Goal: Find specific page/section: Locate a particular part of the current website

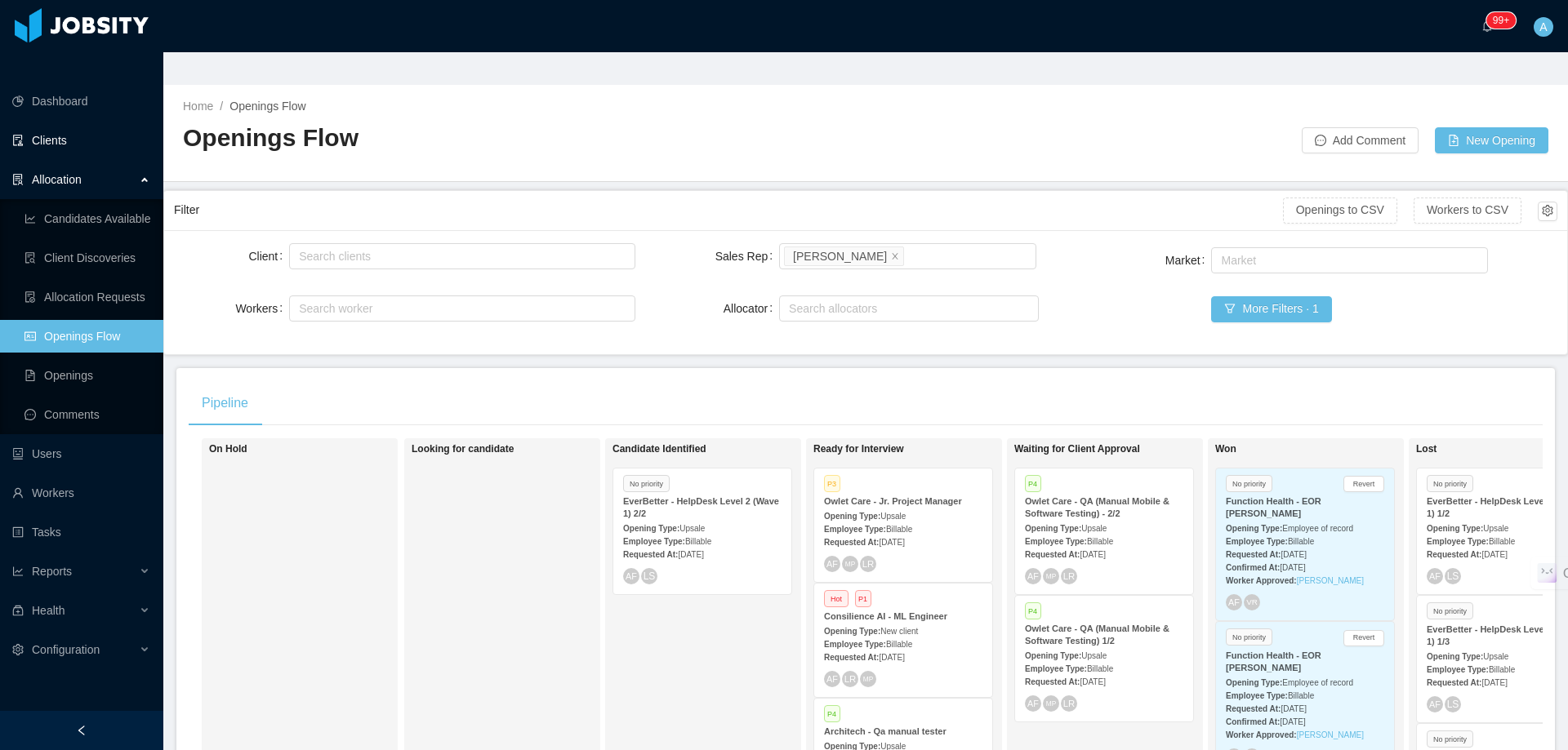
scroll to position [394, 0]
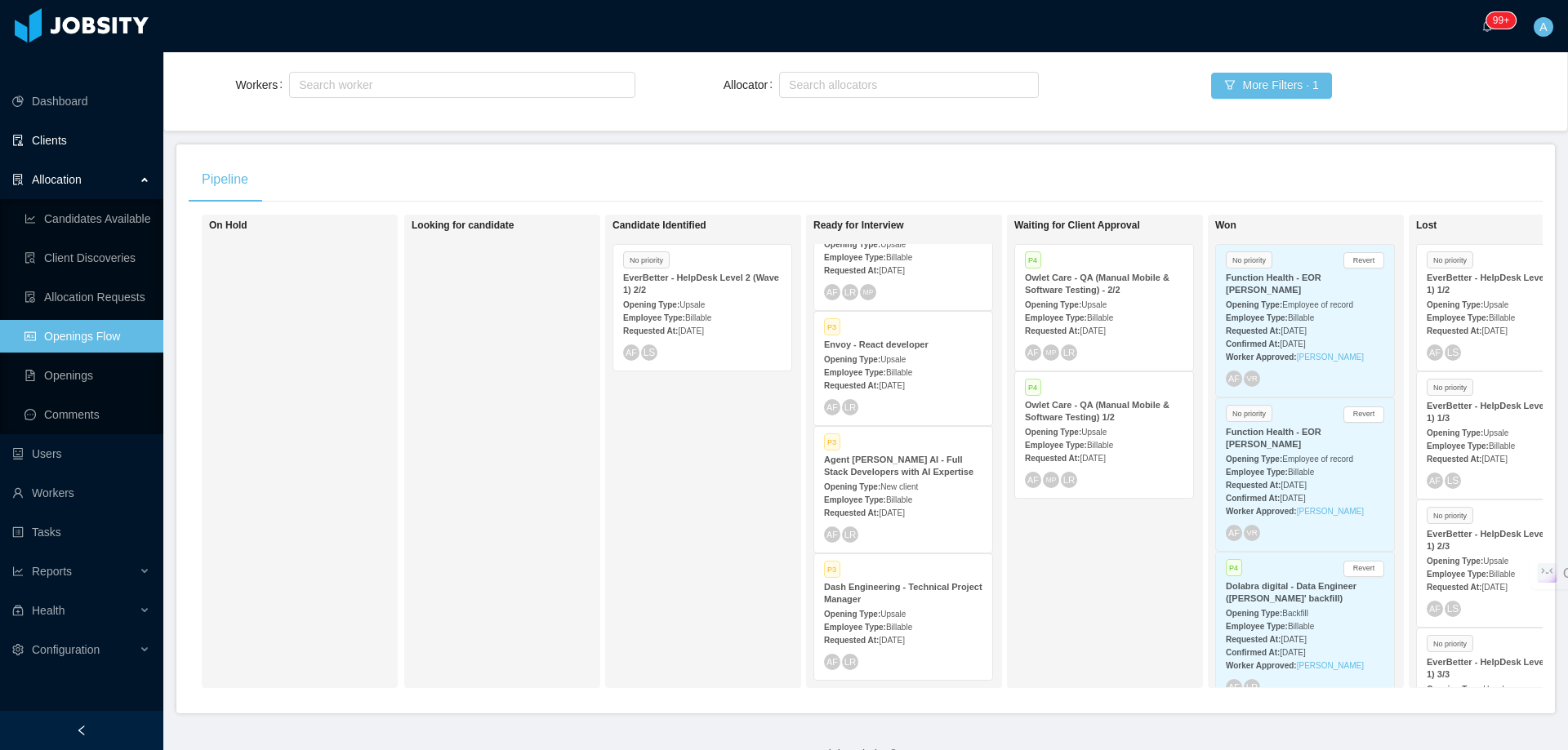
click at [73, 124] on link "Clients" at bounding box center [81, 140] width 138 height 33
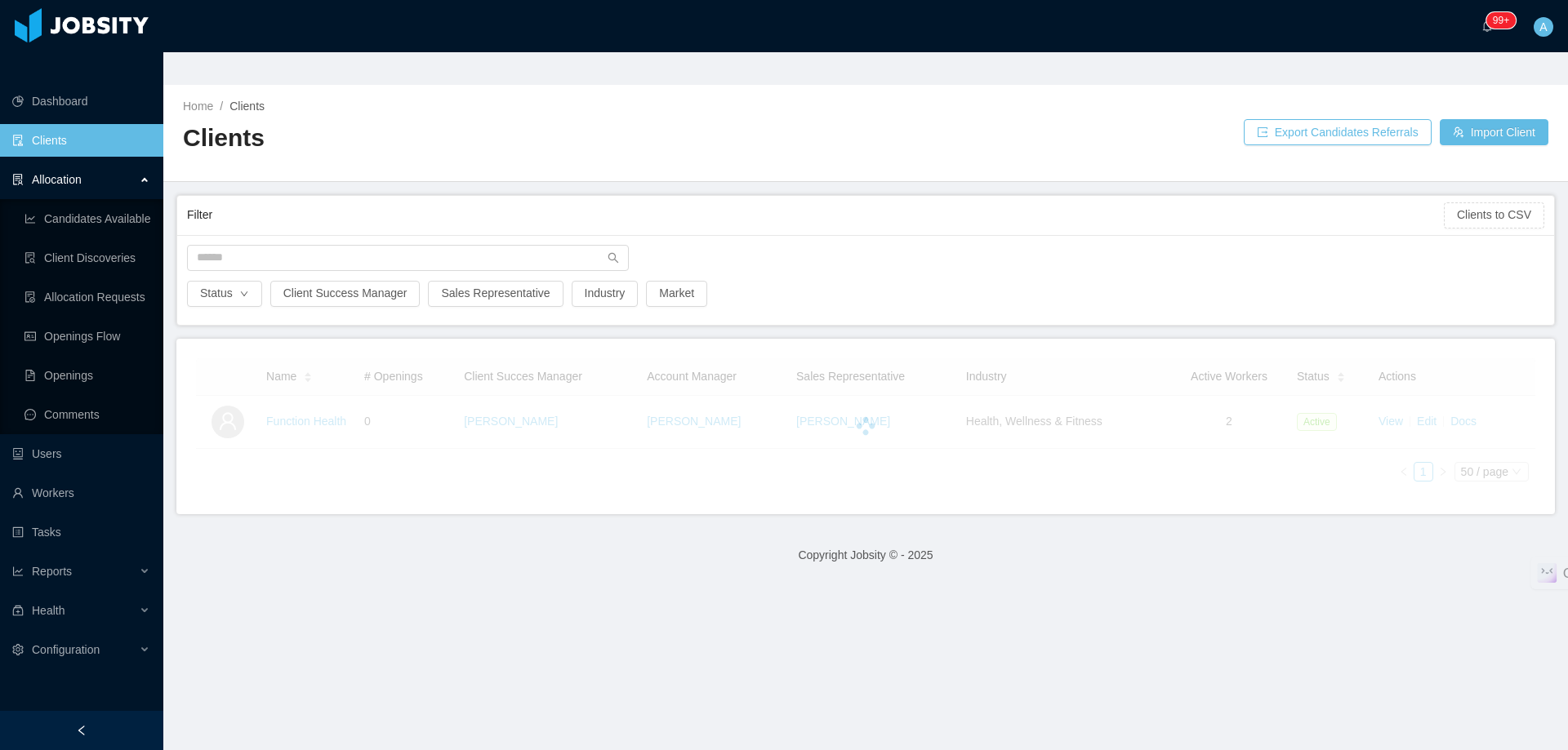
click at [374, 245] on div at bounding box center [866, 263] width 1373 height 36
click at [380, 245] on input "text" at bounding box center [407, 258] width 442 height 26
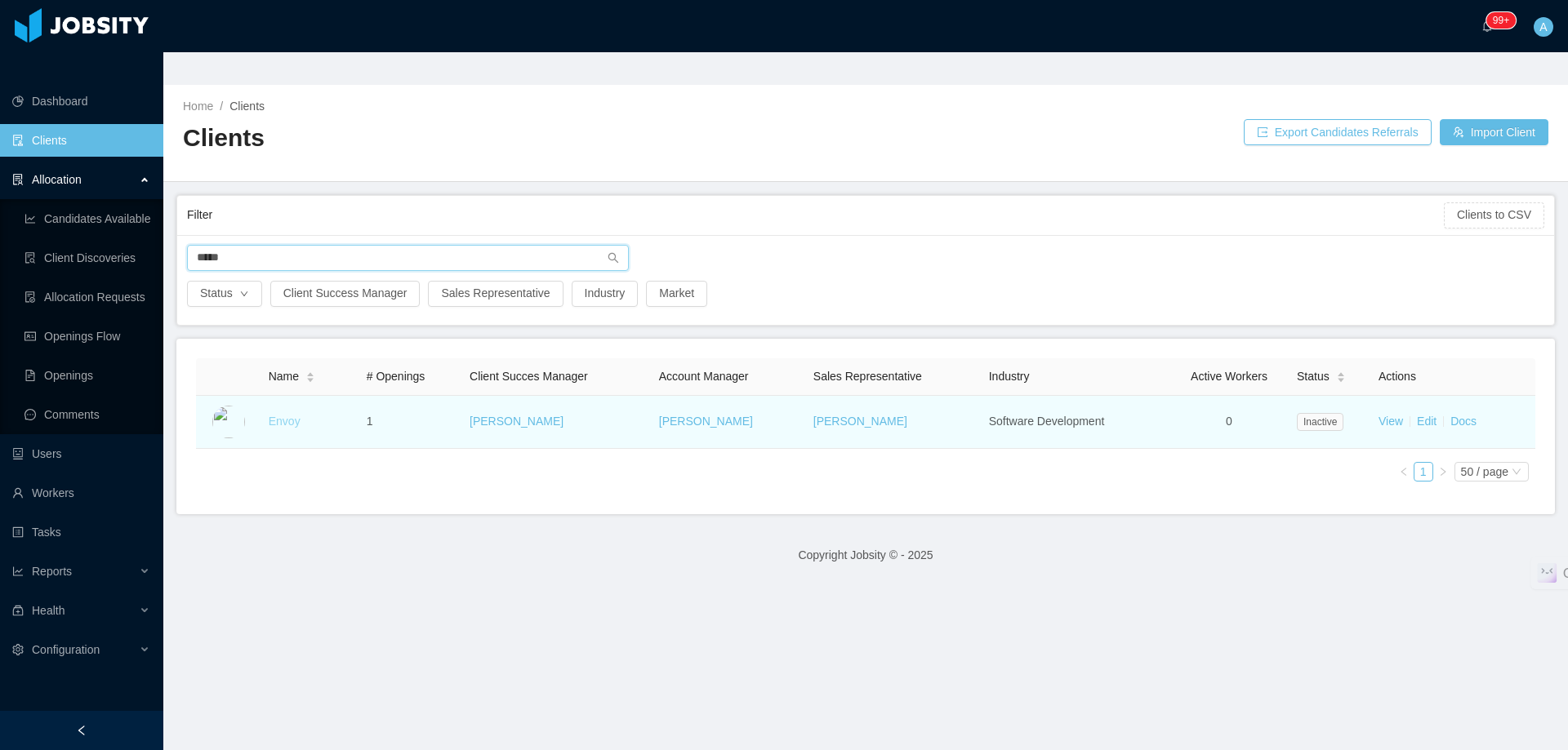
type input "*****"
click at [286, 415] on link "Envoy" at bounding box center [285, 421] width 32 height 13
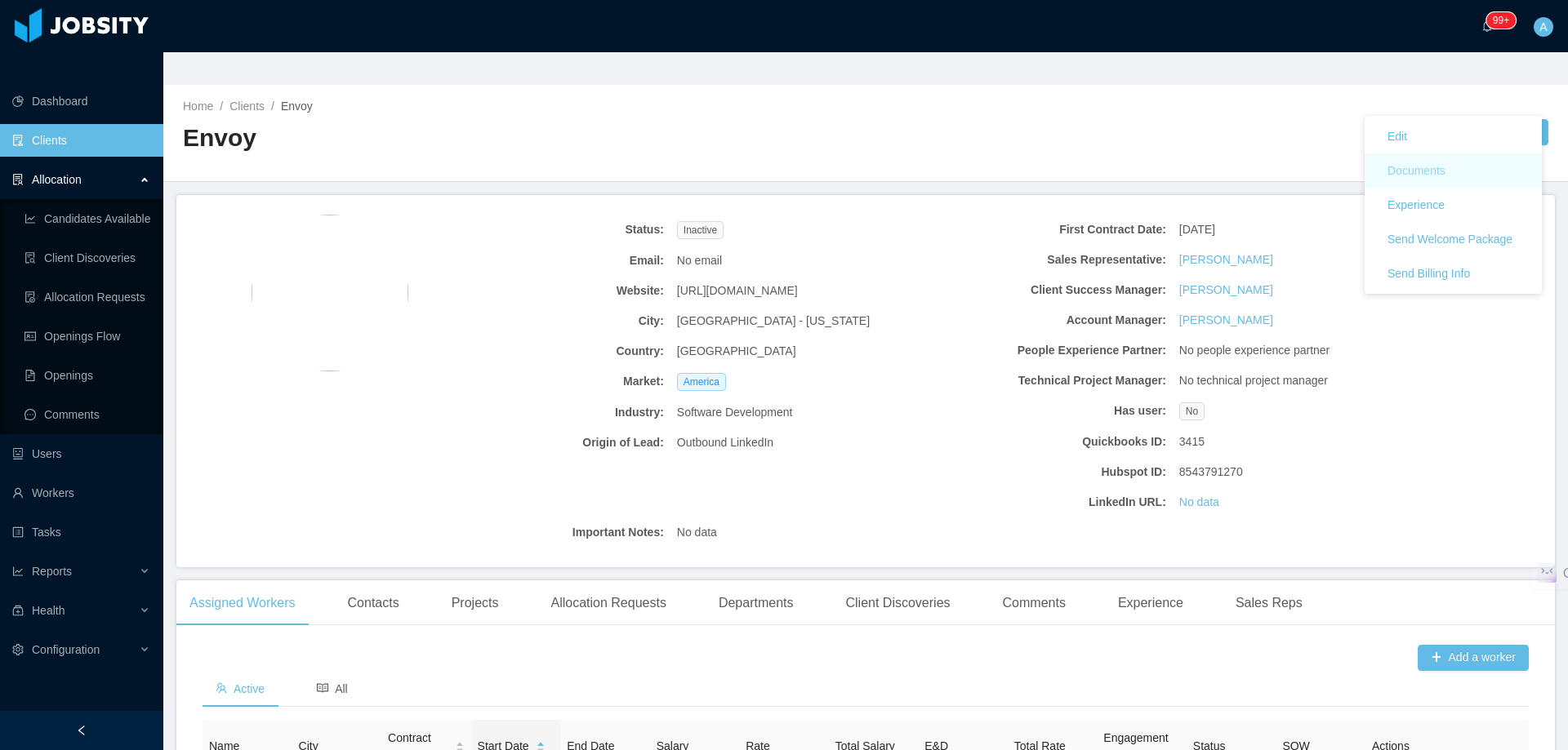
click at [1431, 171] on button "Documents" at bounding box center [1416, 171] width 84 height 26
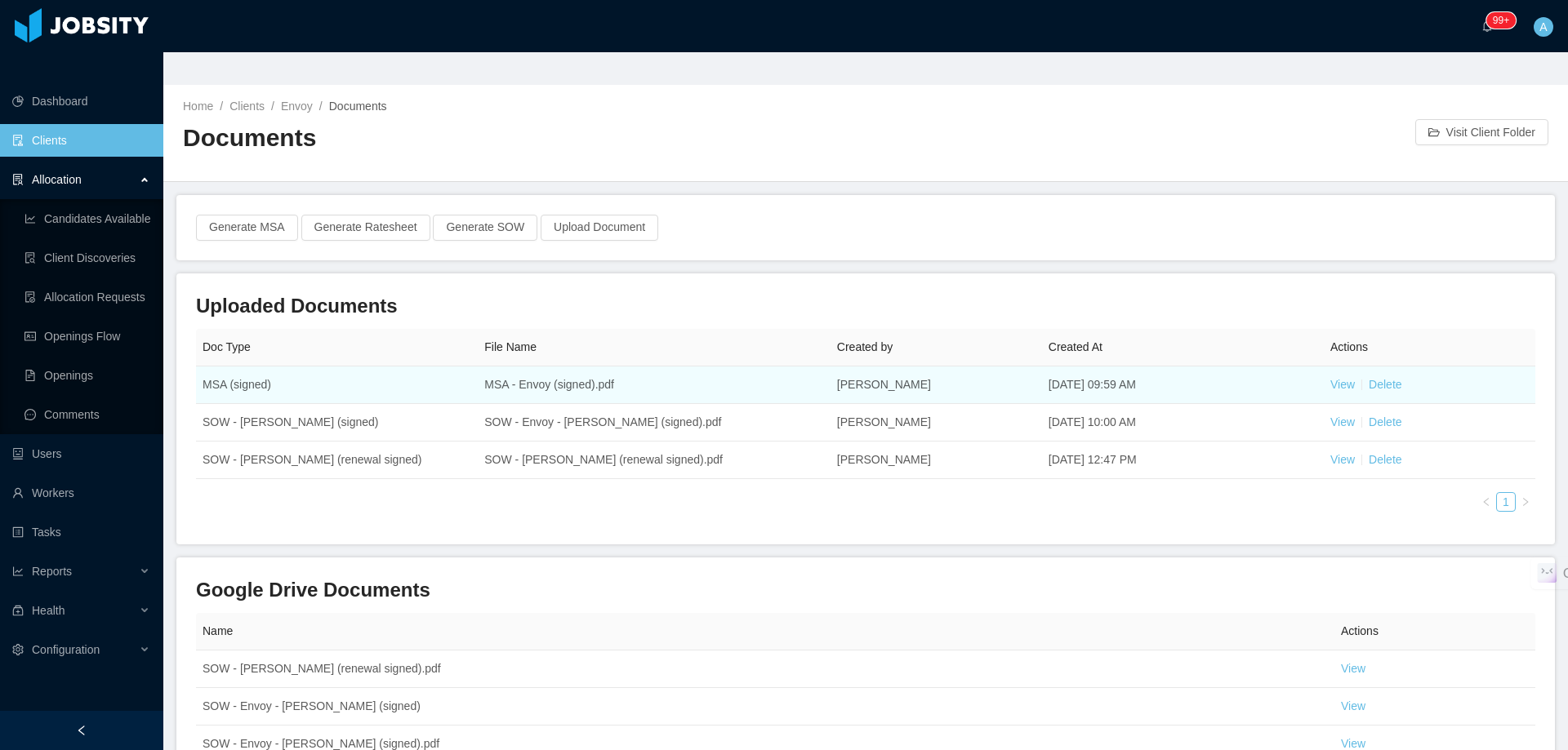
click at [1324, 367] on td "View Delete" at bounding box center [1430, 385] width 212 height 38
click at [1330, 378] on link "View" at bounding box center [1342, 384] width 25 height 13
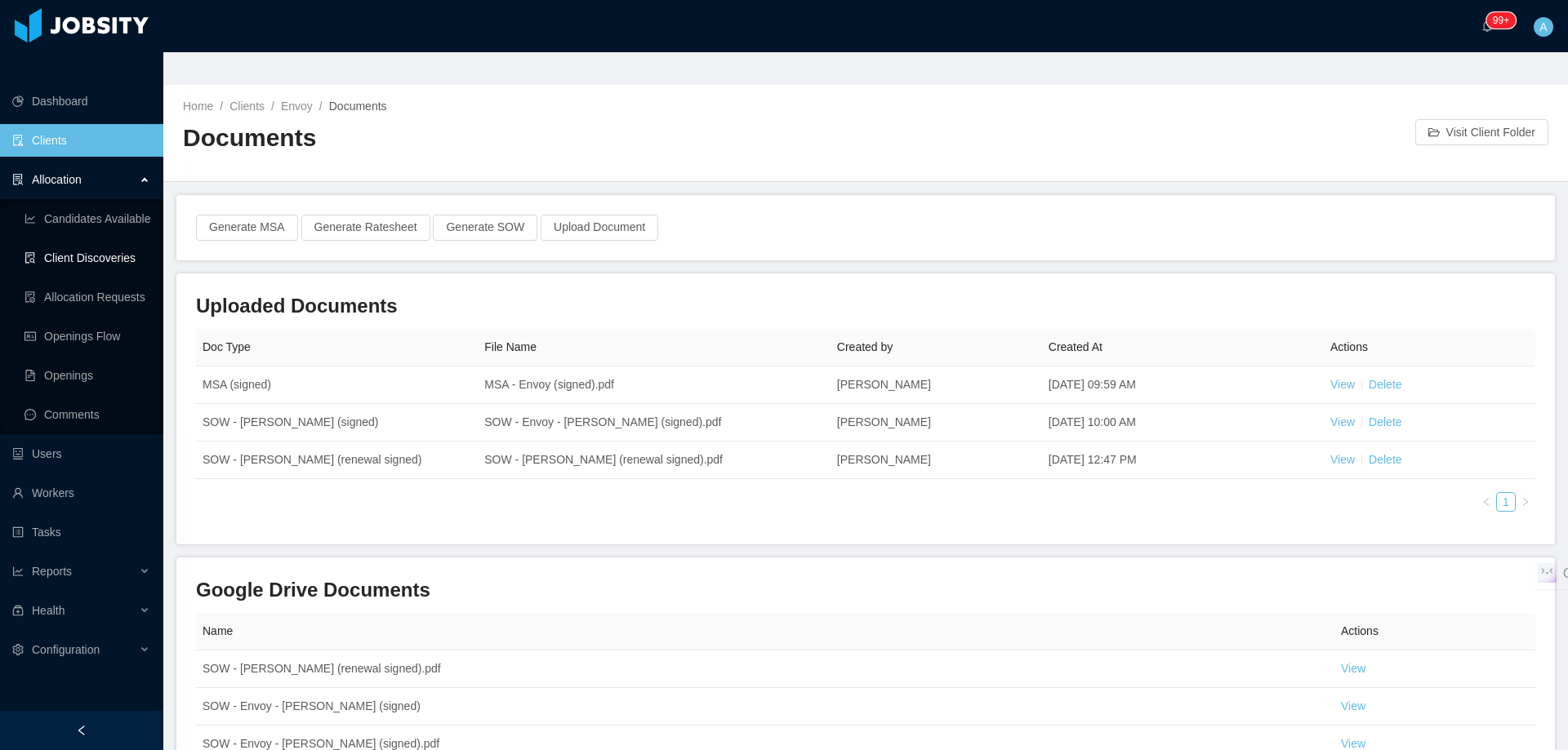
click at [99, 241] on link "Client Discoveries" at bounding box center [87, 257] width 126 height 33
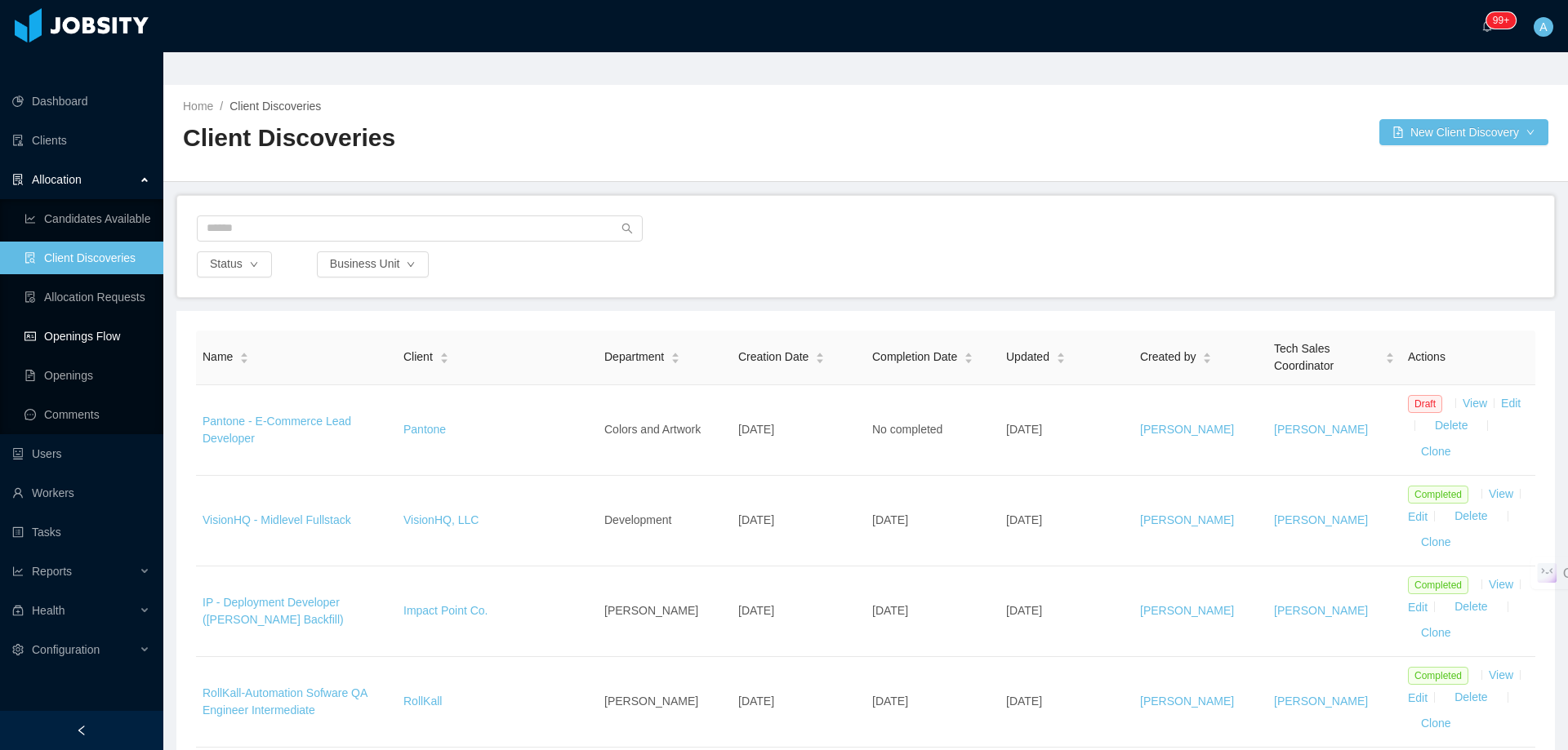
click at [102, 320] on link "Openings Flow" at bounding box center [87, 336] width 126 height 33
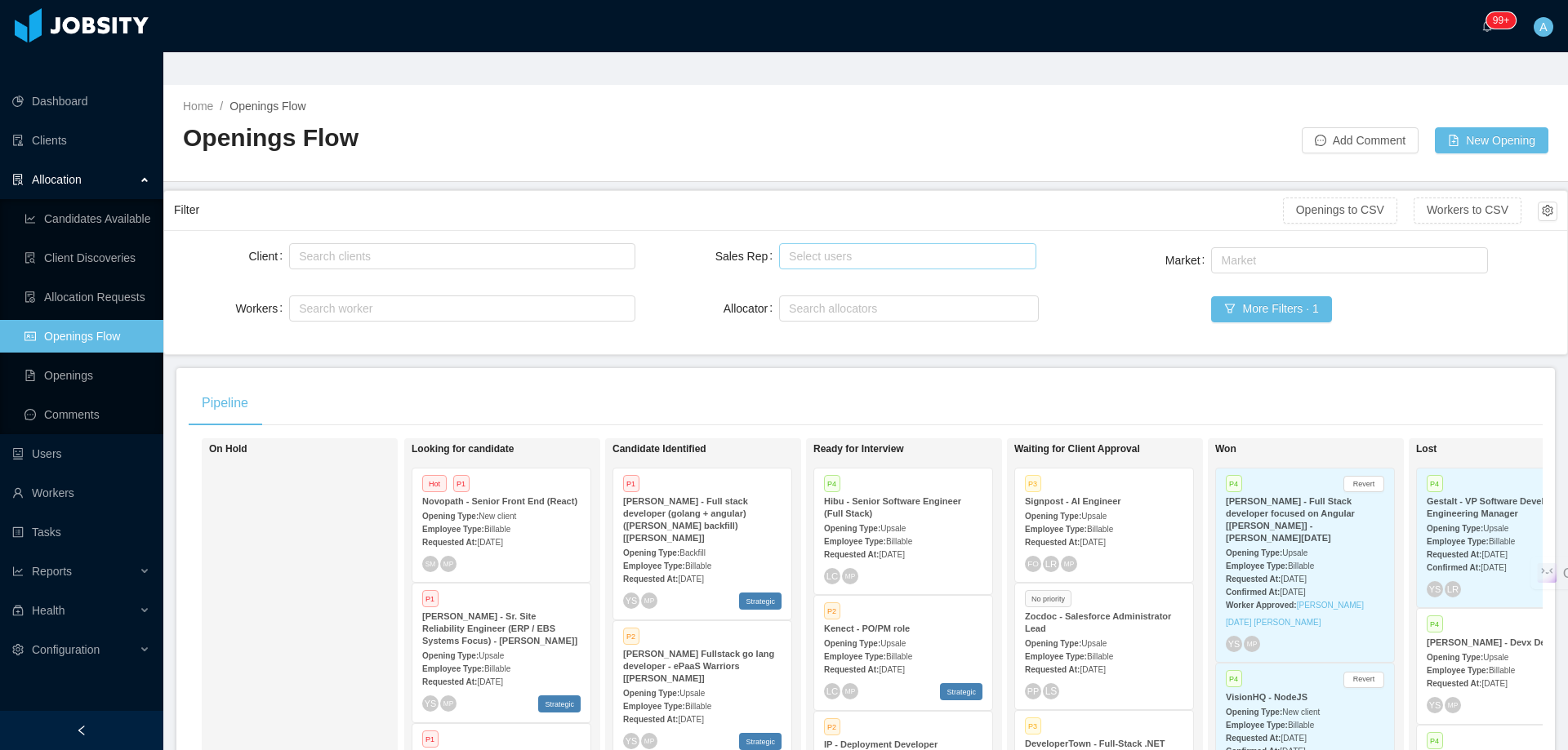
click at [829, 249] on div "Select users" at bounding box center [903, 256] width 229 height 17
type input "*****"
drag, startPoint x: 951, startPoint y: 262, endPoint x: 541, endPoint y: 5, distance: 483.9
click at [951, 262] on li "[PERSON_NAME]" at bounding box center [900, 256] width 255 height 26
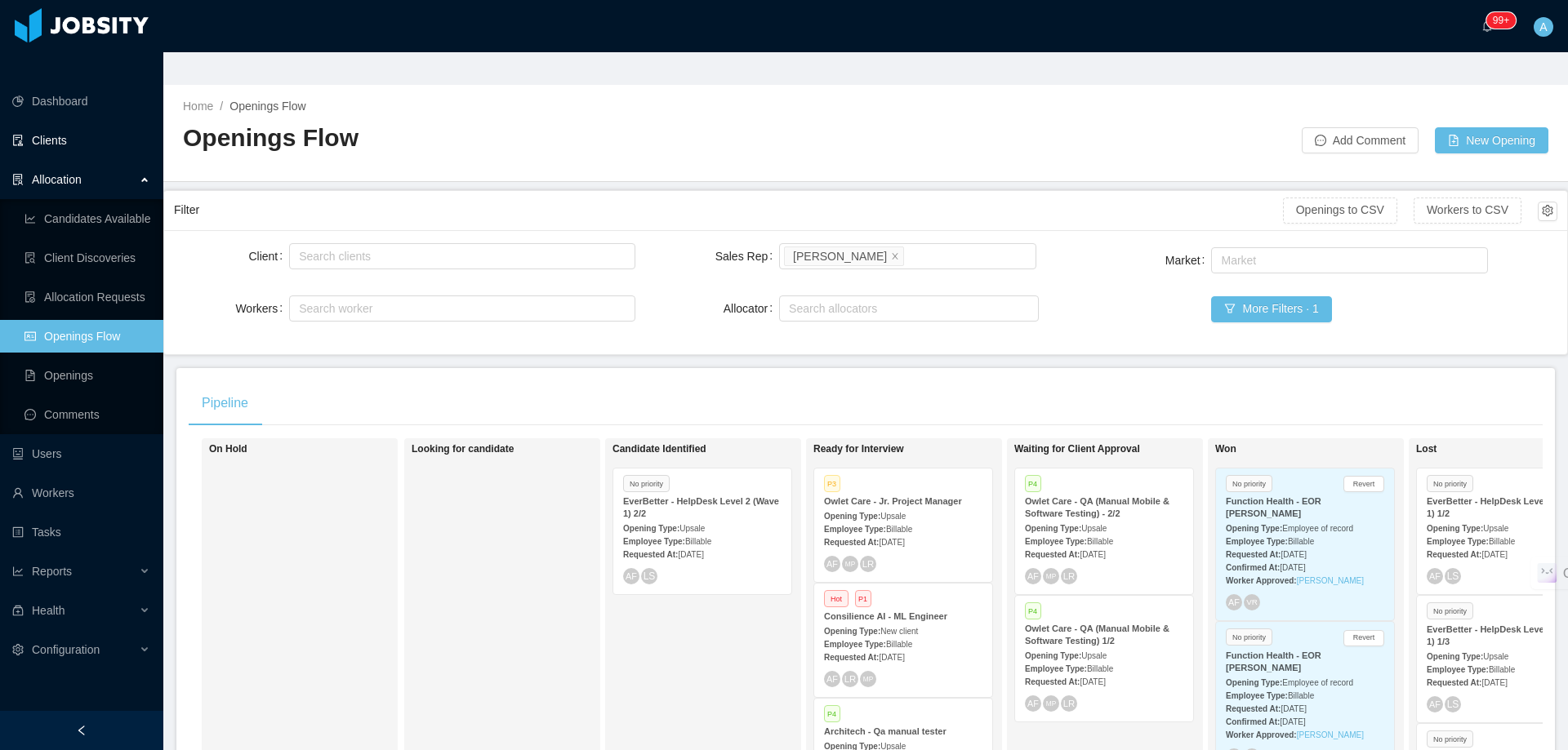
click at [57, 124] on link "Clients" at bounding box center [81, 140] width 138 height 33
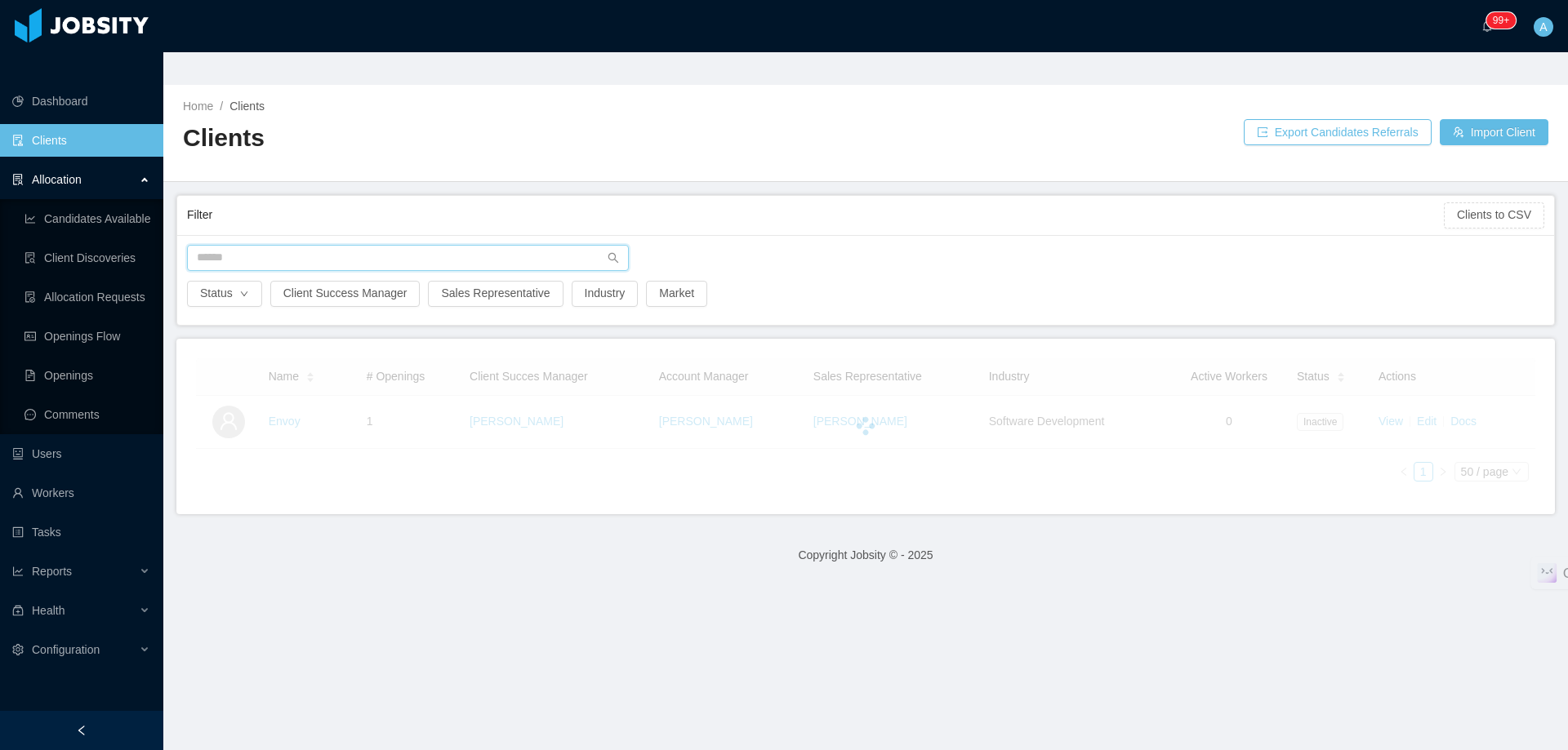
click at [379, 245] on input "text" at bounding box center [407, 258] width 442 height 26
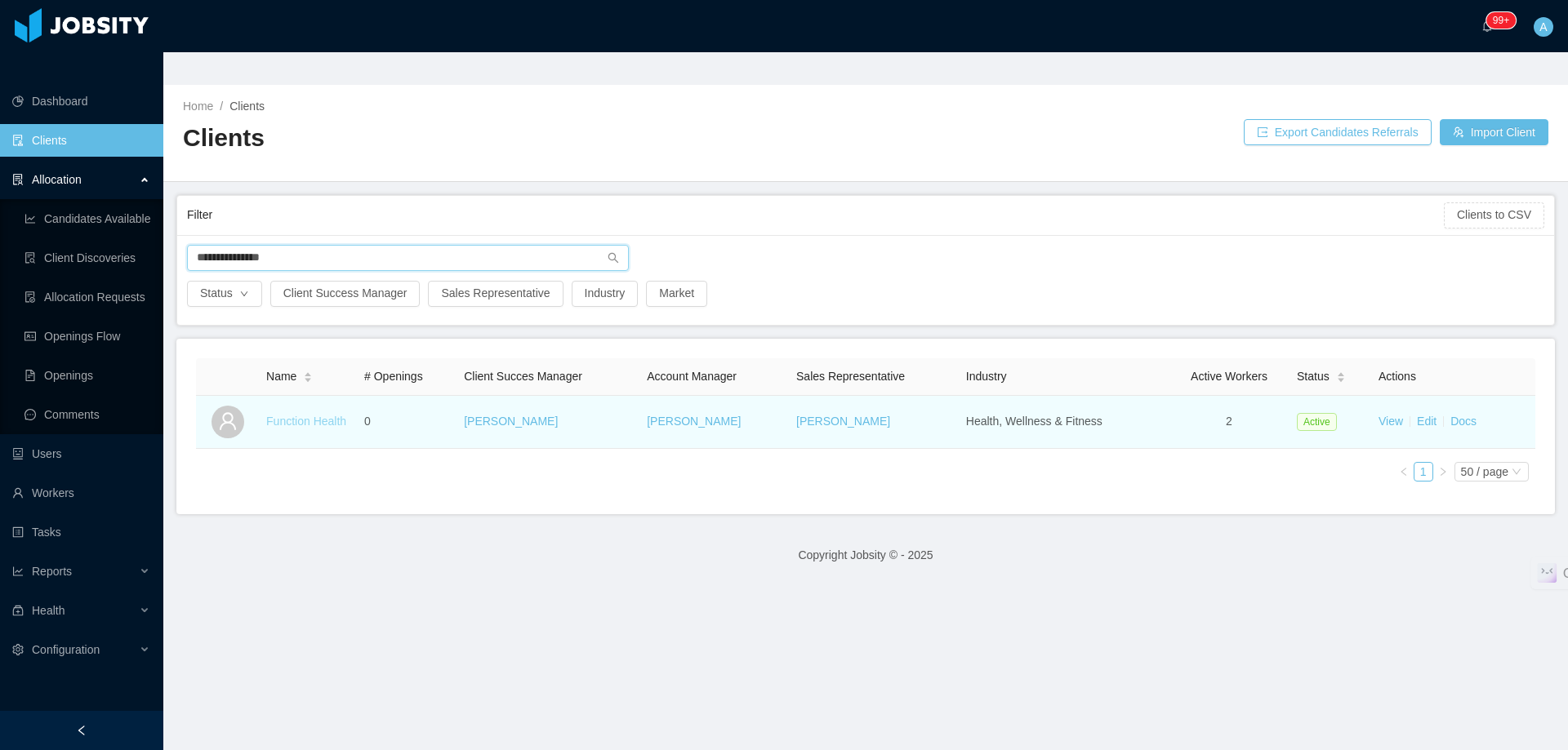
type input "**********"
click at [315, 415] on link "Function Health" at bounding box center [306, 421] width 80 height 13
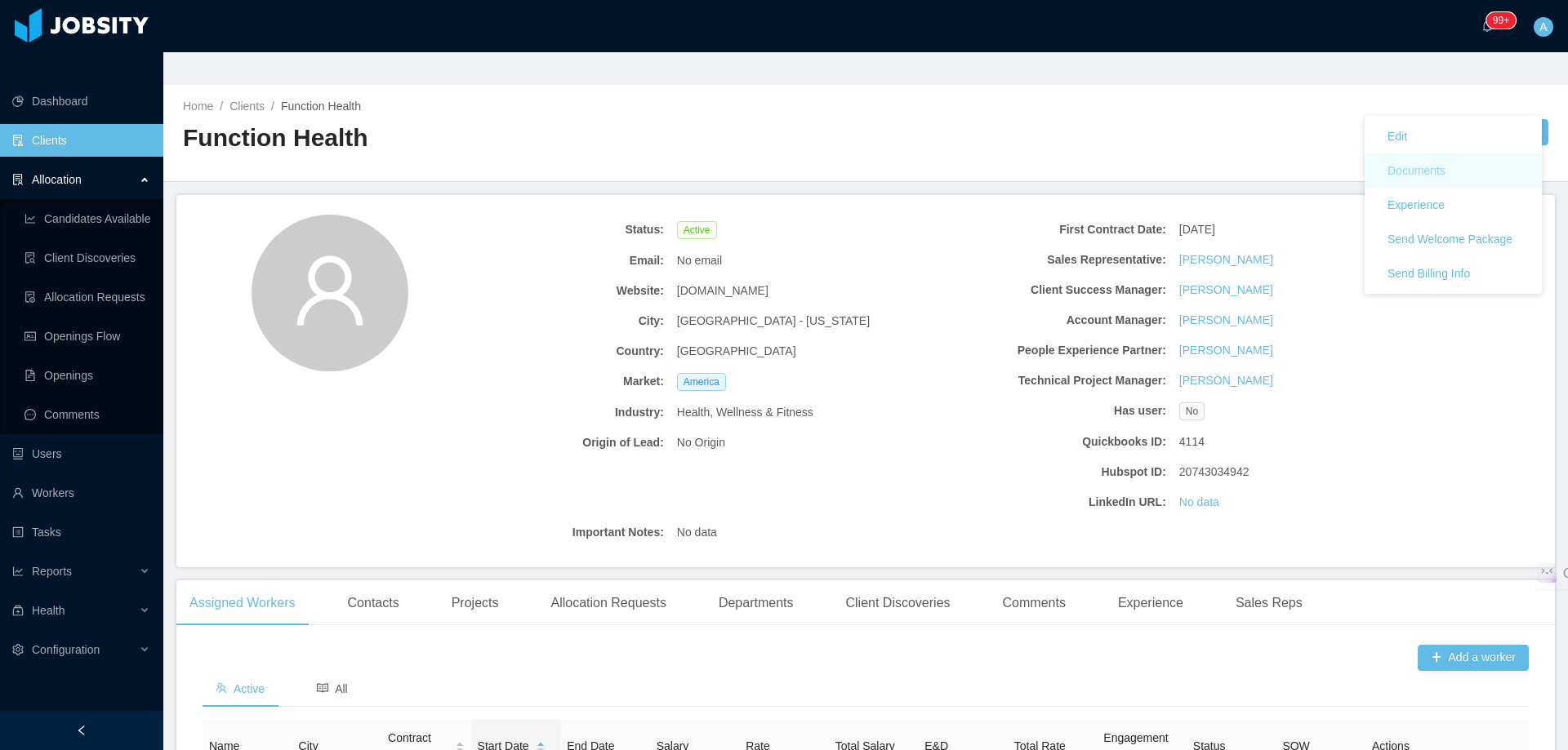
click at [1437, 169] on button "Documents" at bounding box center [1416, 171] width 84 height 26
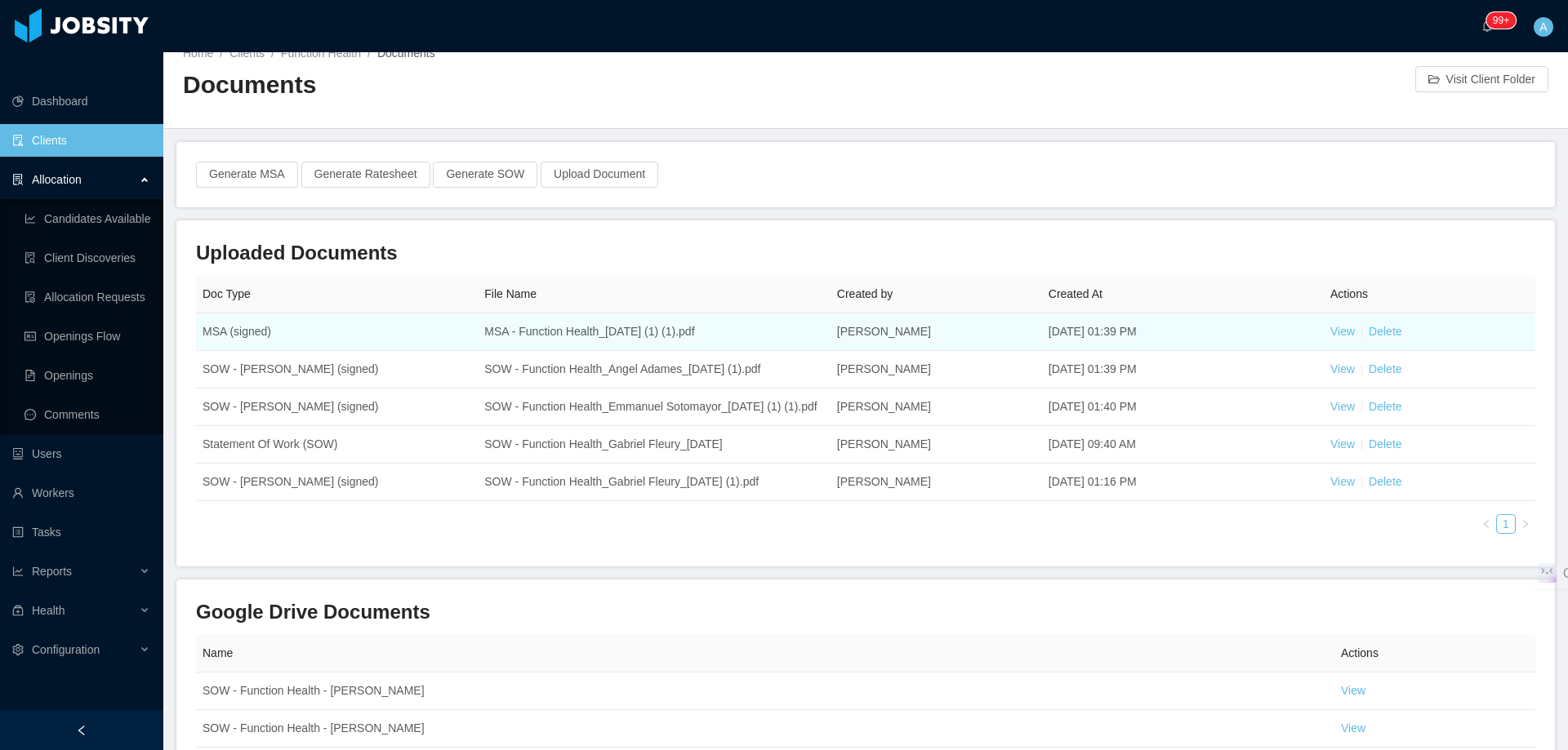
scroll to position [82, 0]
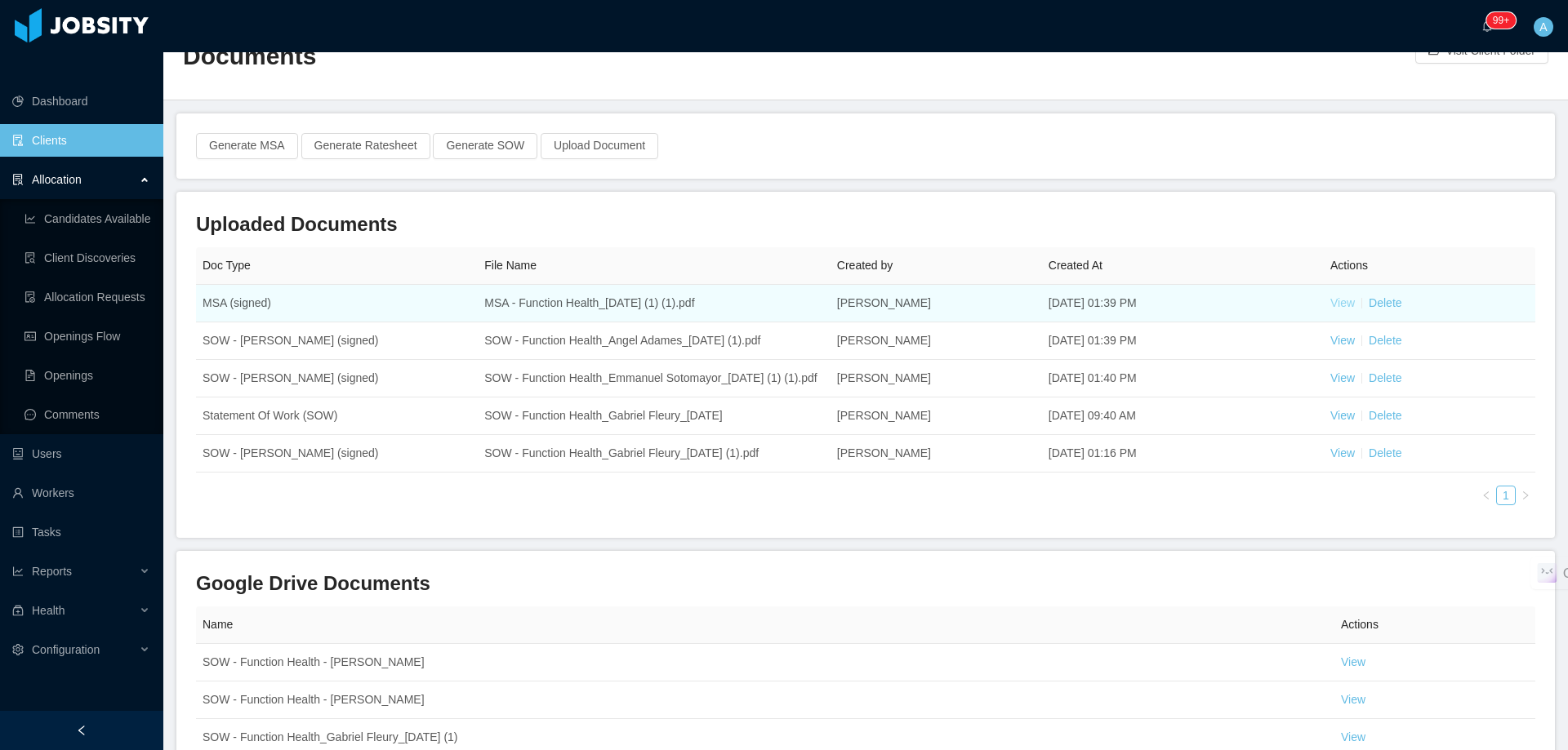
click at [1332, 296] on link "View" at bounding box center [1342, 302] width 25 height 13
